Goal: Task Accomplishment & Management: Complete application form

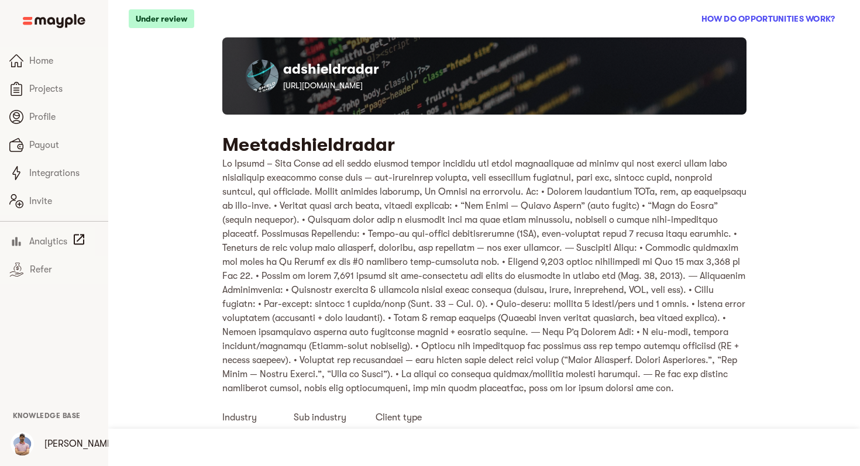
click at [416, 222] on p at bounding box center [484, 276] width 524 height 239
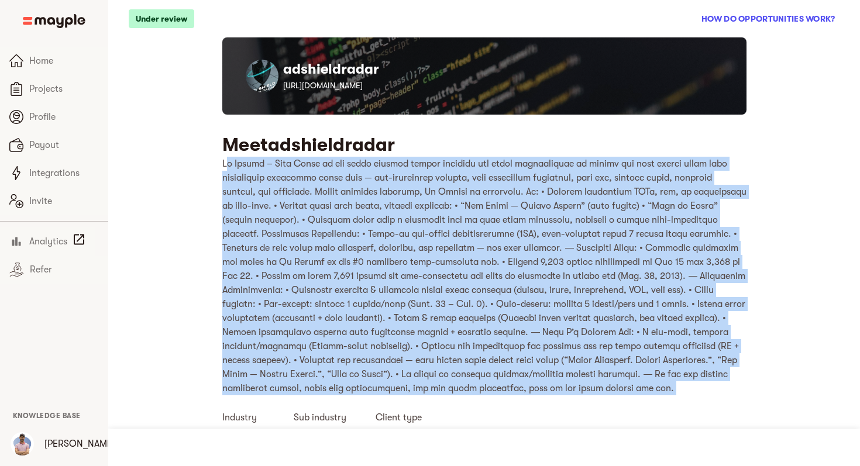
click at [416, 222] on p at bounding box center [484, 276] width 524 height 239
click at [355, 86] on link "[URL][DOMAIN_NAME]" at bounding box center [323, 85] width 80 height 9
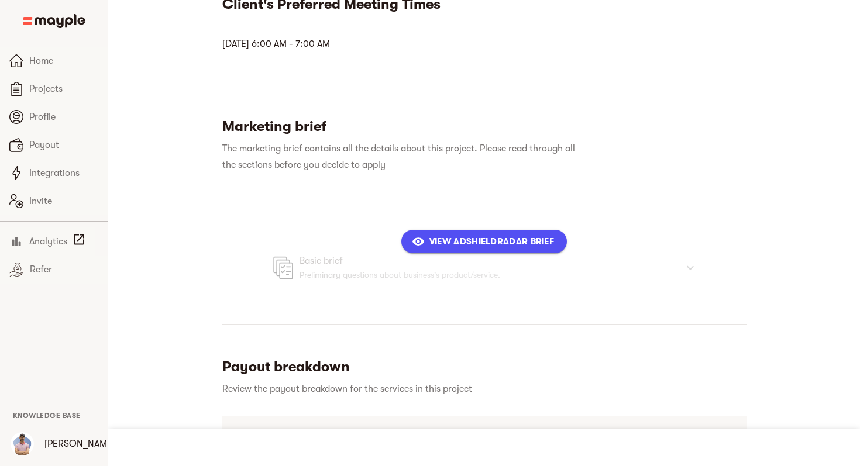
scroll to position [556, 0]
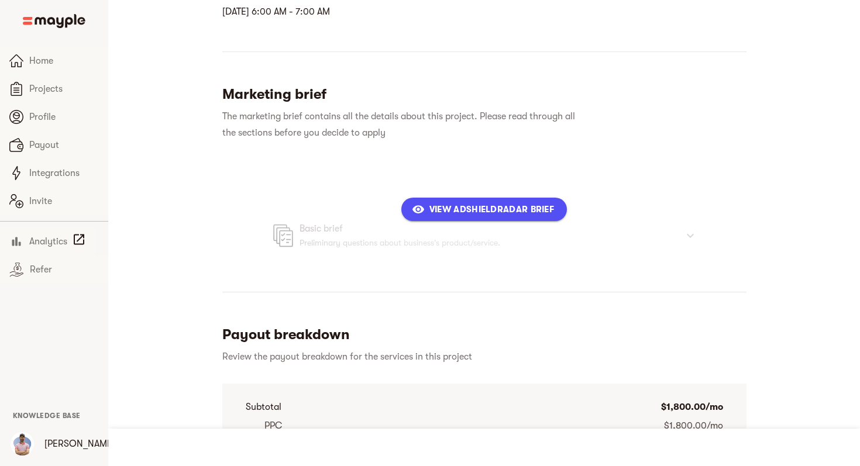
click at [438, 214] on button "View adshieldradar Brief" at bounding box center [484, 209] width 166 height 23
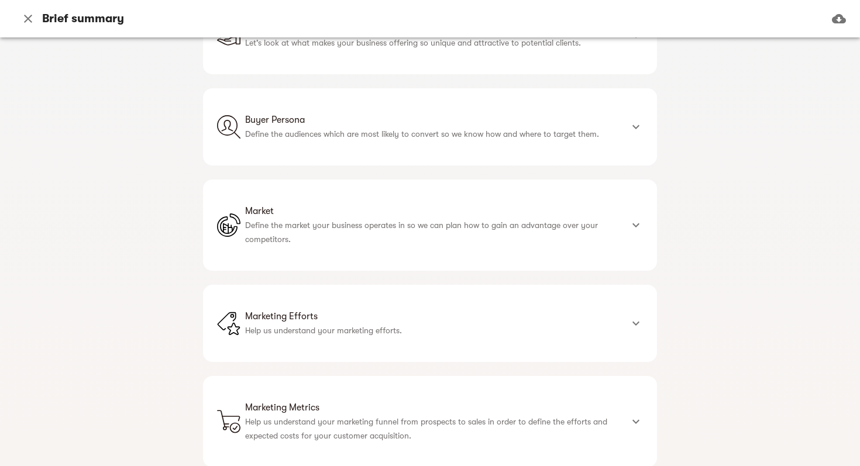
scroll to position [880, 0]
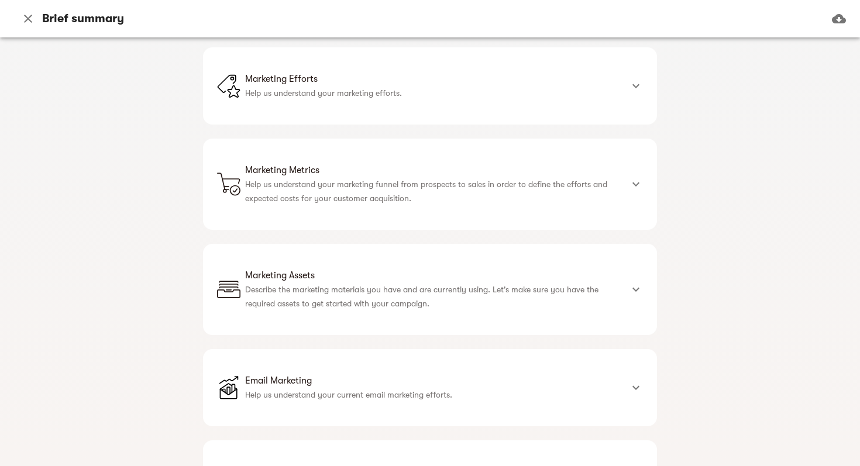
click at [398, 374] on span "Email Marketing" at bounding box center [433, 381] width 377 height 14
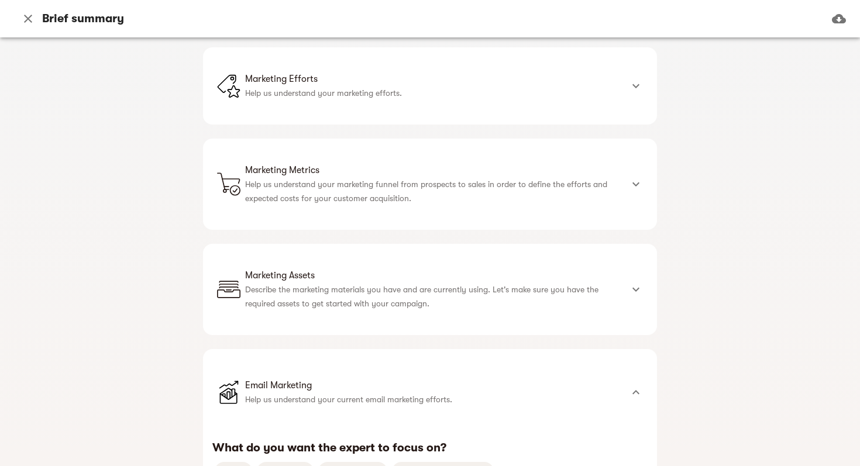
click at [399, 244] on div "Marketing Assets Describe the marketing materials you have and are currently us…" at bounding box center [430, 289] width 454 height 91
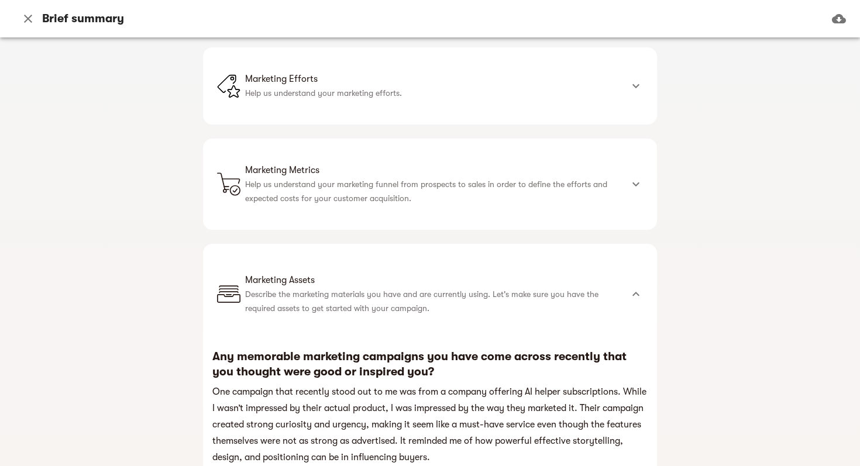
click at [411, 139] on div "Marketing Metrics Help us understand your marketing funnel from prospects to sa…" at bounding box center [430, 184] width 454 height 91
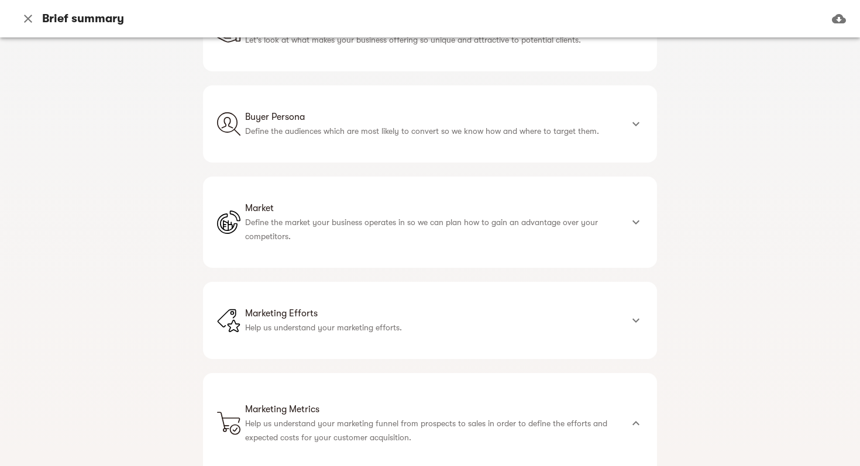
scroll to position [272, 0]
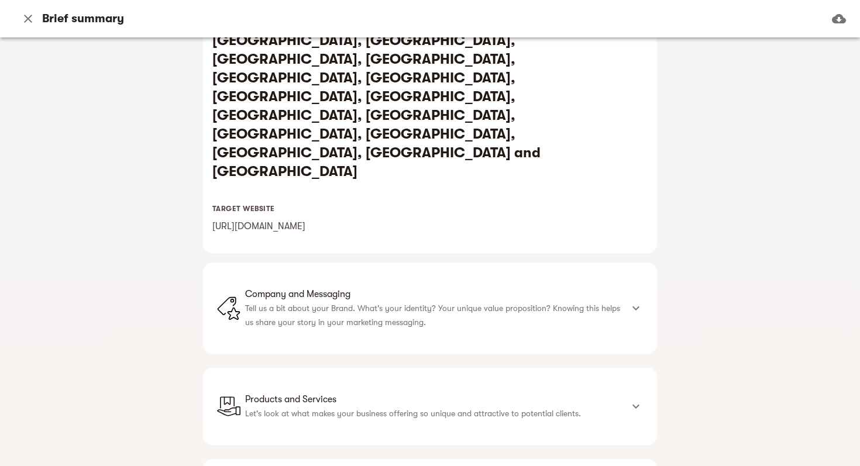
click at [391, 301] on p "Tell us a bit about your Brand. What's your identity? Your unique value proposi…" at bounding box center [433, 315] width 377 height 28
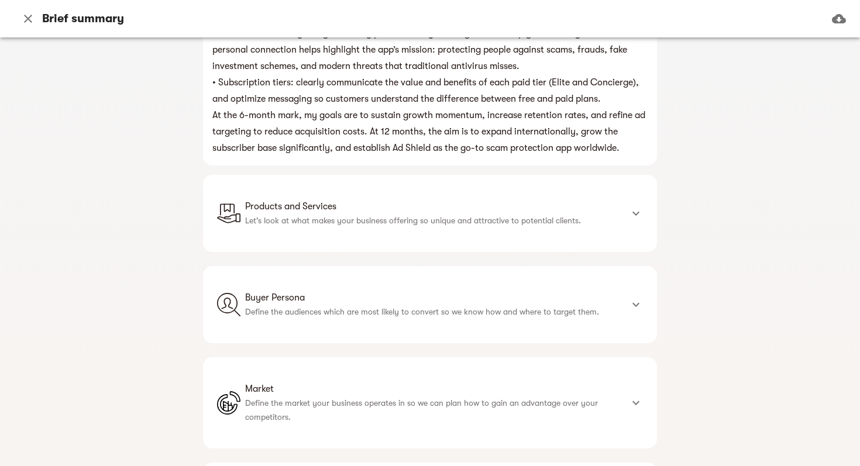
scroll to position [2117, 0]
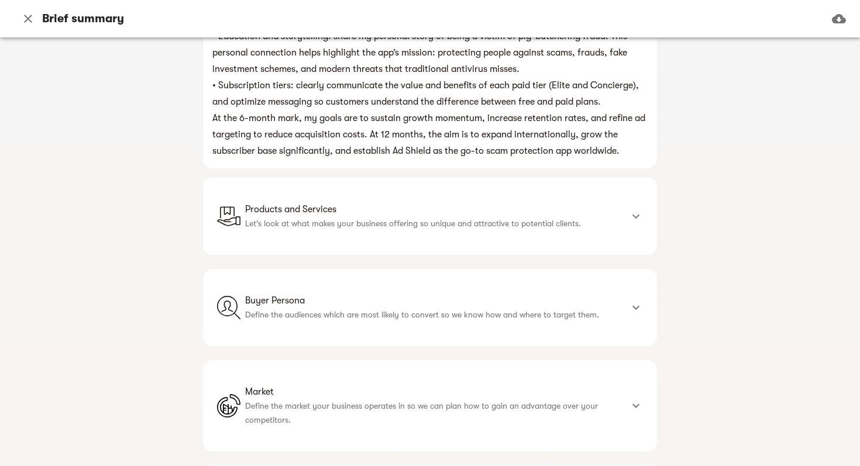
click at [369, 360] on div "Market Define the market your business operates in so we can plan how to gain a…" at bounding box center [430, 405] width 454 height 91
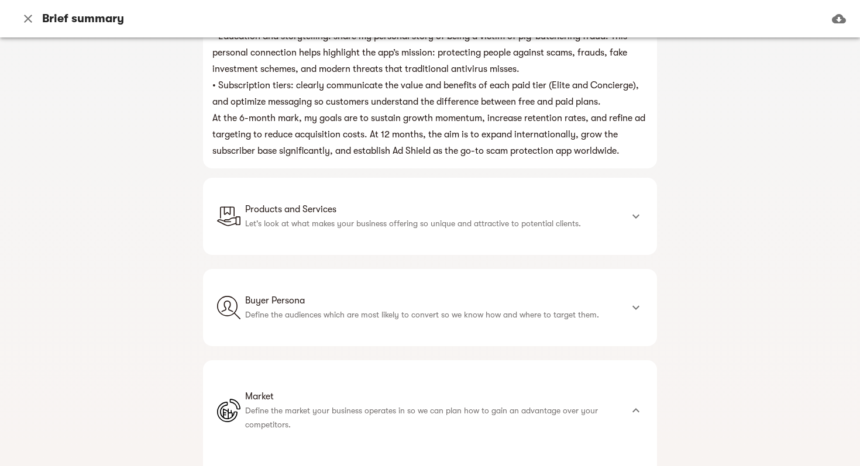
click at [394, 308] on p "Define the audiences which are most likely to convert so we know how and where …" at bounding box center [433, 315] width 377 height 14
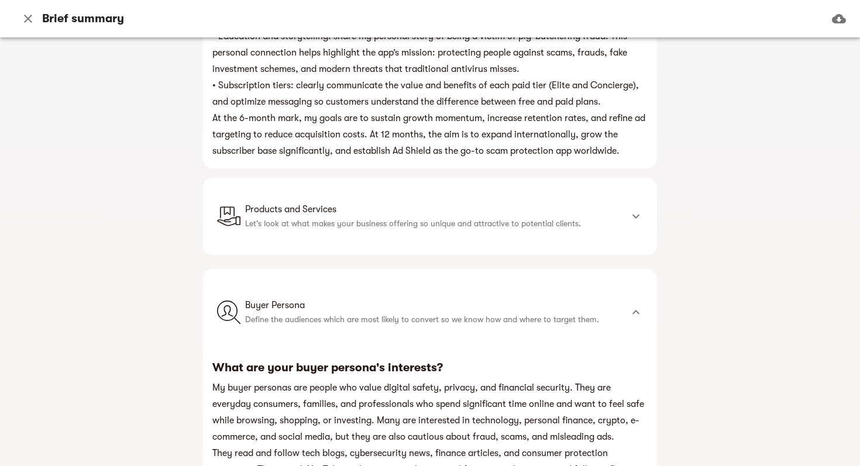
click at [400, 178] on div "Products and Services Let's look at what makes your business offering so unique…" at bounding box center [430, 216] width 454 height 77
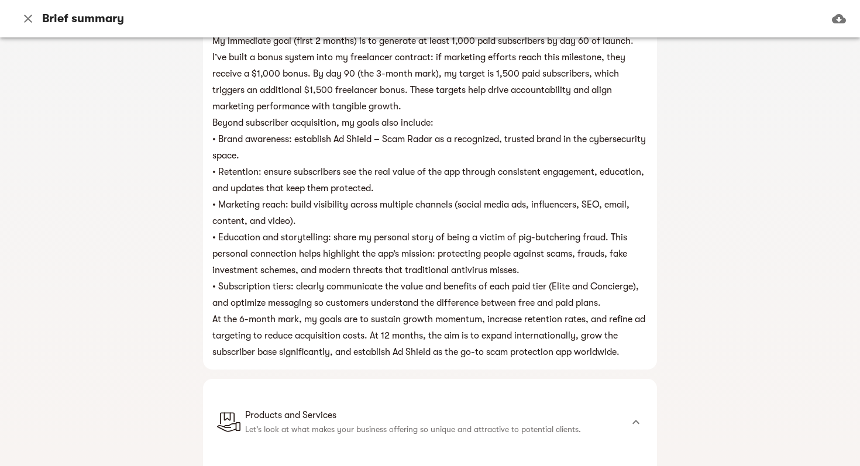
scroll to position [1914, 0]
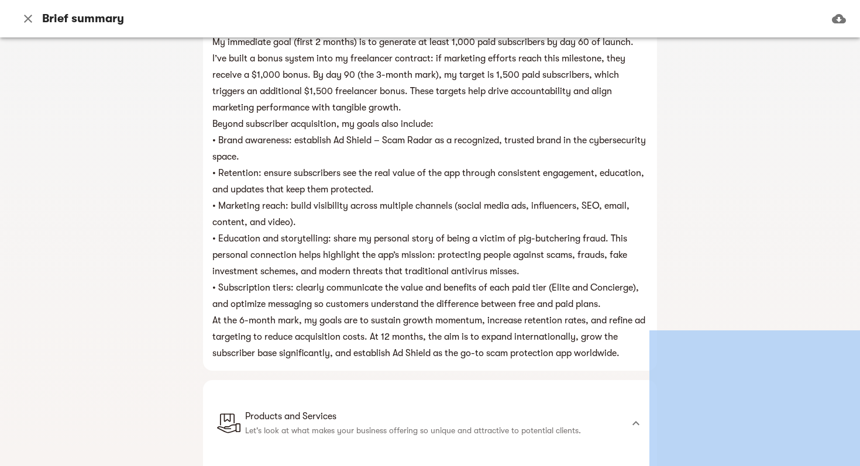
copy body "Lore Ipsumdol Sitamet Consec Adipiscingel Seddoe Temporinc Utlab Etdolorem Aliq…"
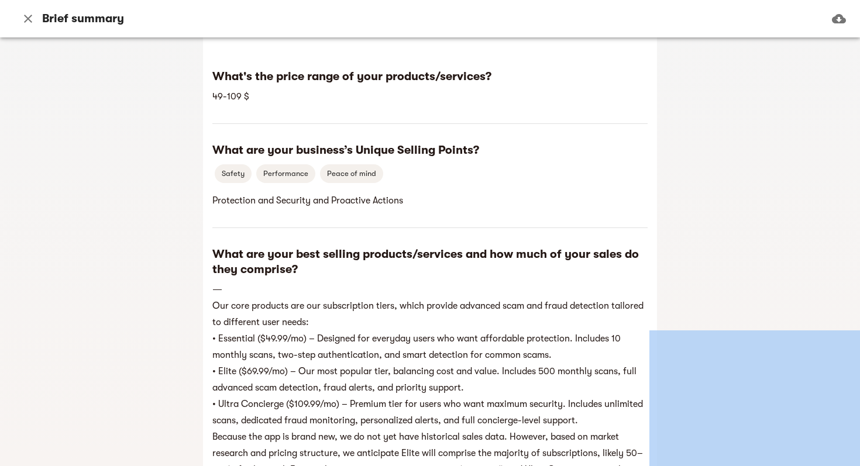
scroll to position [2653, 0]
